Goal: Task Accomplishment & Management: Manage account settings

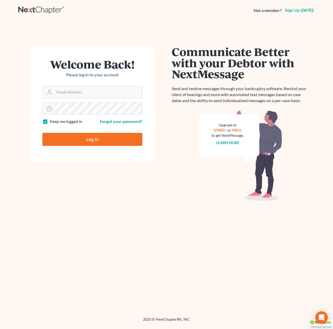
type input "Riedel@sgsllc.com"
click at [85, 137] on input "Log In" at bounding box center [92, 139] width 100 height 13
type input "Thinking..."
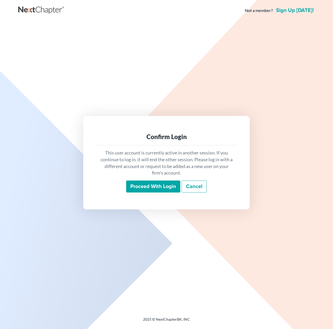
click at [157, 184] on input "Proceed with login" at bounding box center [153, 187] width 54 height 12
